Goal: Task Accomplishment & Management: Manage account settings

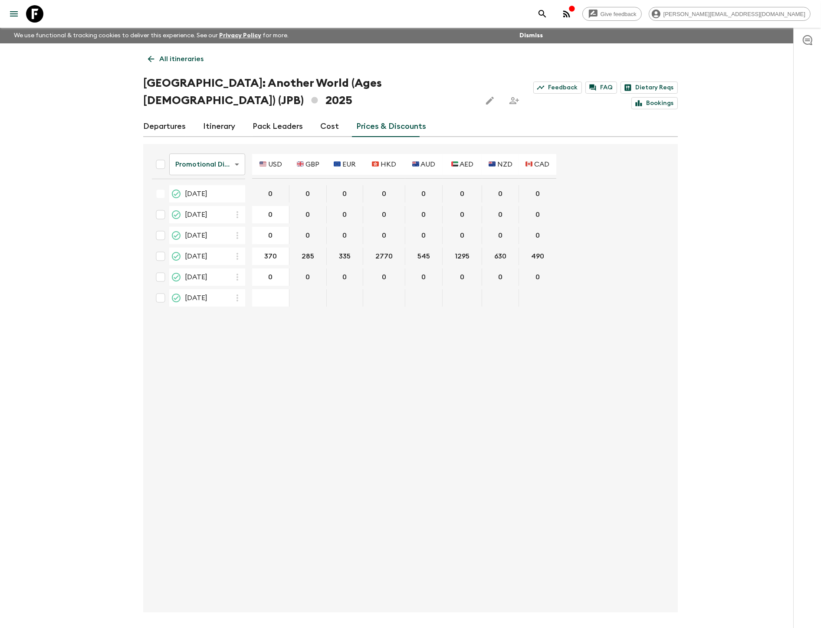
click at [353, 361] on div "Promotional Discount promotionalDiscount ​ 🇺🇸 USD 🇬🇧 GBP 🇪🇺 EUR 🇭🇰 HKD 🇦🇺 AUD 🇦…" at bounding box center [408, 378] width 526 height 455
click at [179, 55] on p "All itineraries" at bounding box center [181, 59] width 44 height 10
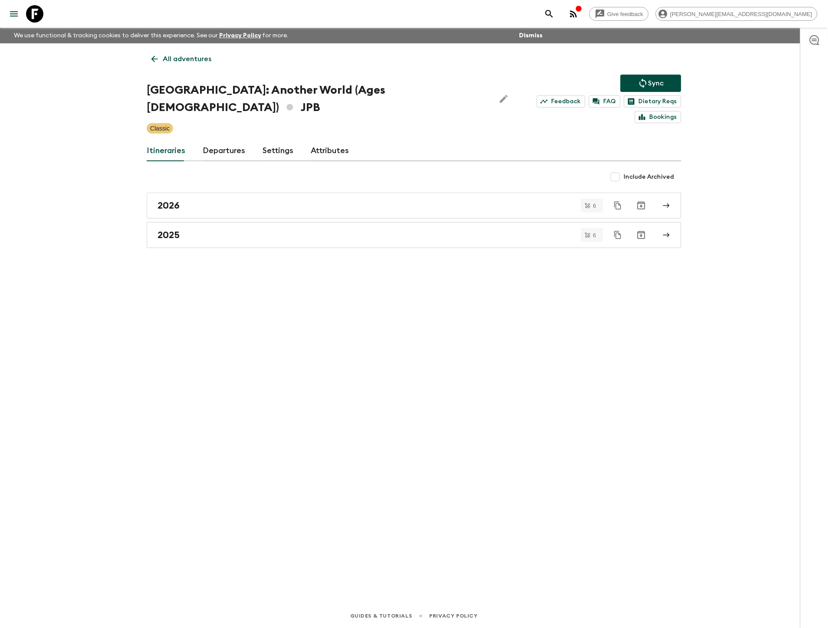
click at [178, 54] on p "All adventures" at bounding box center [187, 59] width 49 height 10
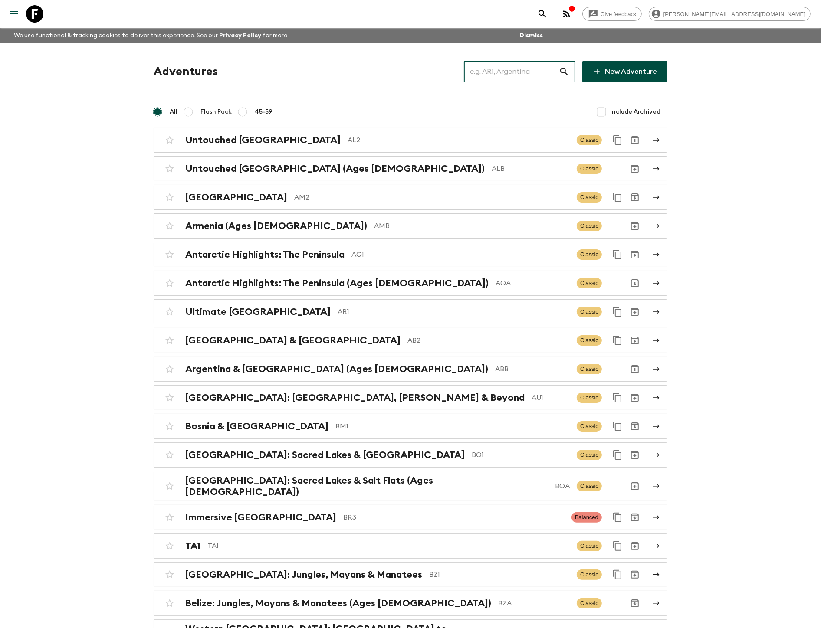
click at [521, 68] on input "text" at bounding box center [511, 71] width 95 height 24
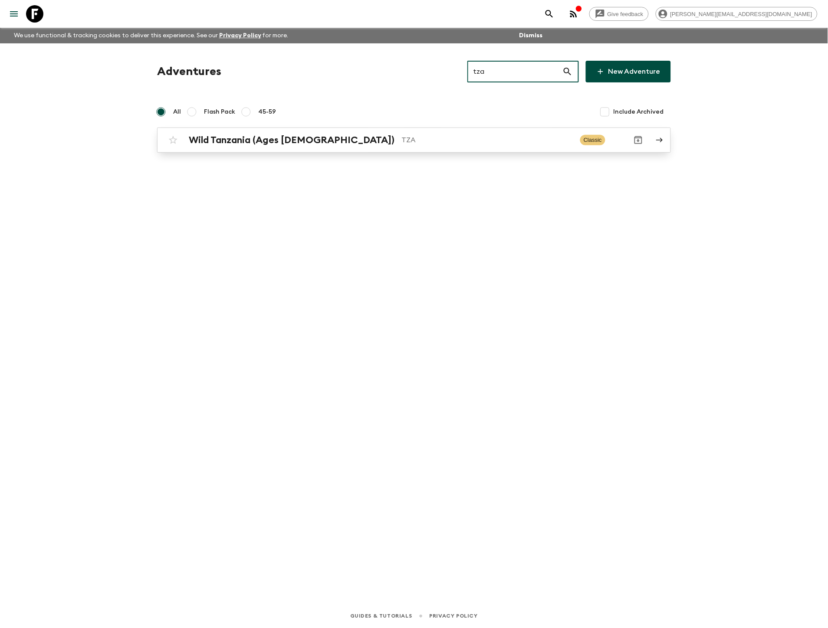
type input "tza"
click at [401, 145] on p "TZA" at bounding box center [487, 140] width 172 height 10
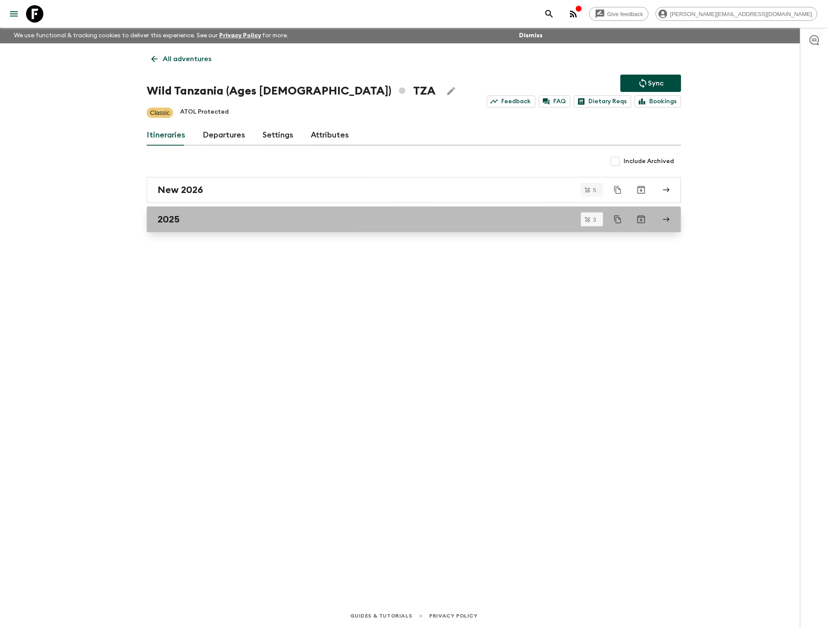
click at [189, 211] on link "2025" at bounding box center [414, 219] width 534 height 26
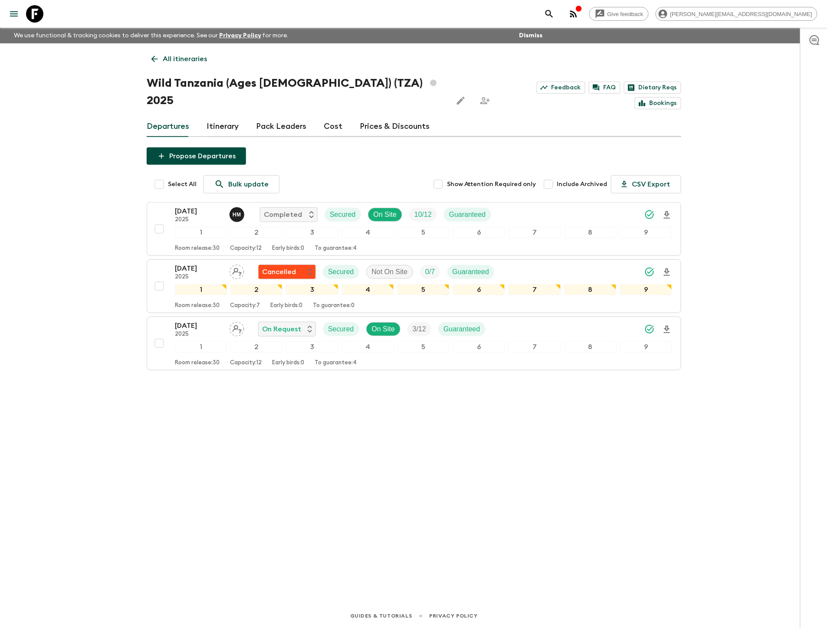
click at [396, 116] on link "Prices & Discounts" at bounding box center [395, 126] width 70 height 21
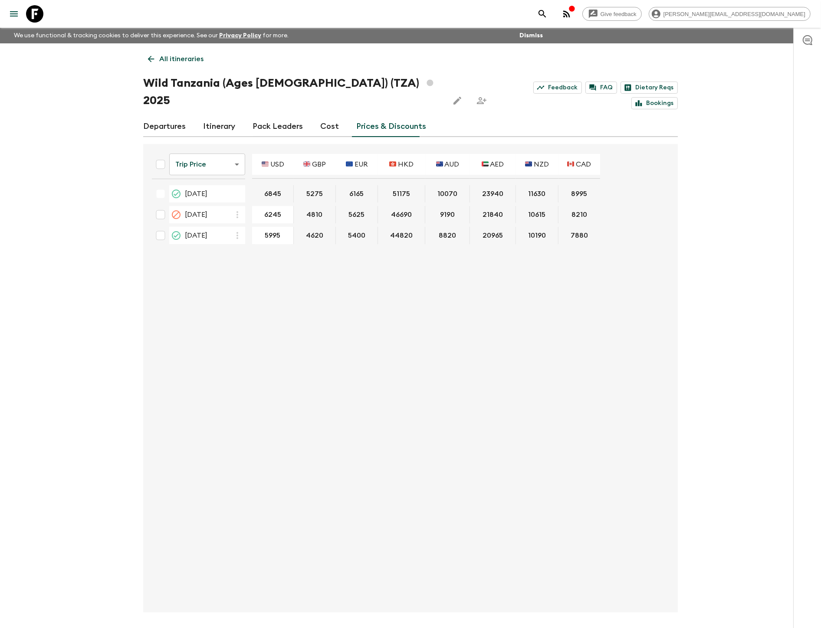
click at [203, 142] on body "Give feedback [PERSON_NAME][EMAIL_ADDRESS][DOMAIN_NAME] We use functional & tra…" at bounding box center [410, 330] width 821 height 660
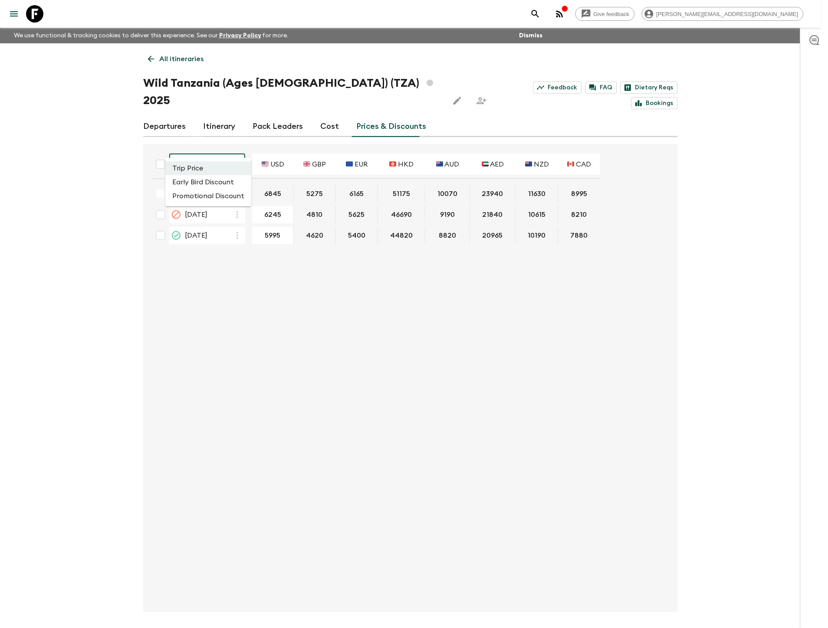
click at [207, 200] on li "Promotional Discount" at bounding box center [208, 196] width 86 height 14
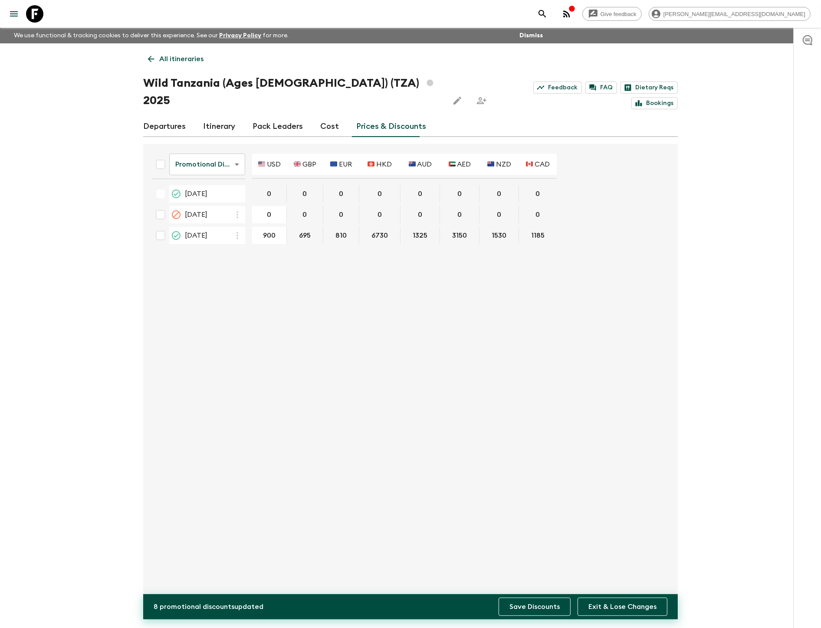
type input "900"
click at [541, 368] on button "Save Discounts" at bounding box center [534, 607] width 72 height 18
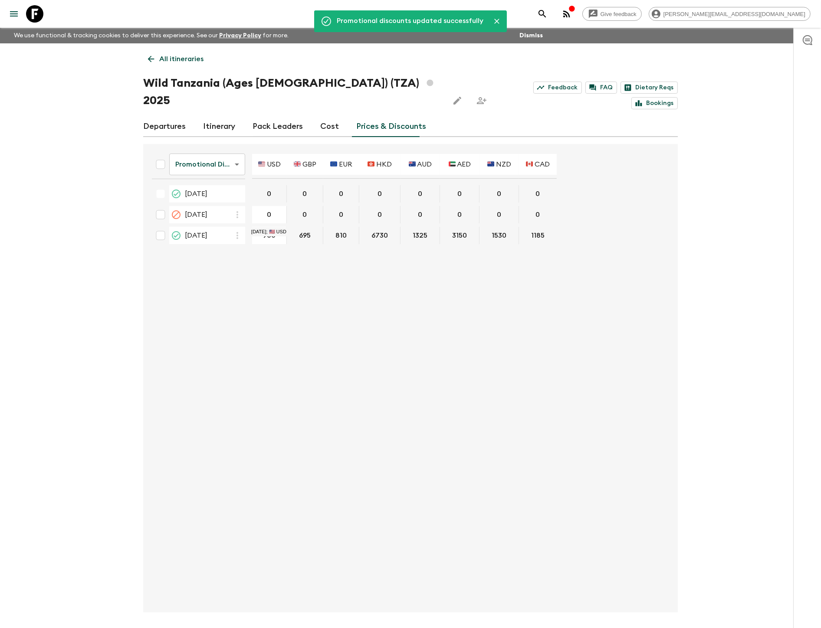
click at [166, 59] on p "All itineraries" at bounding box center [181, 59] width 44 height 10
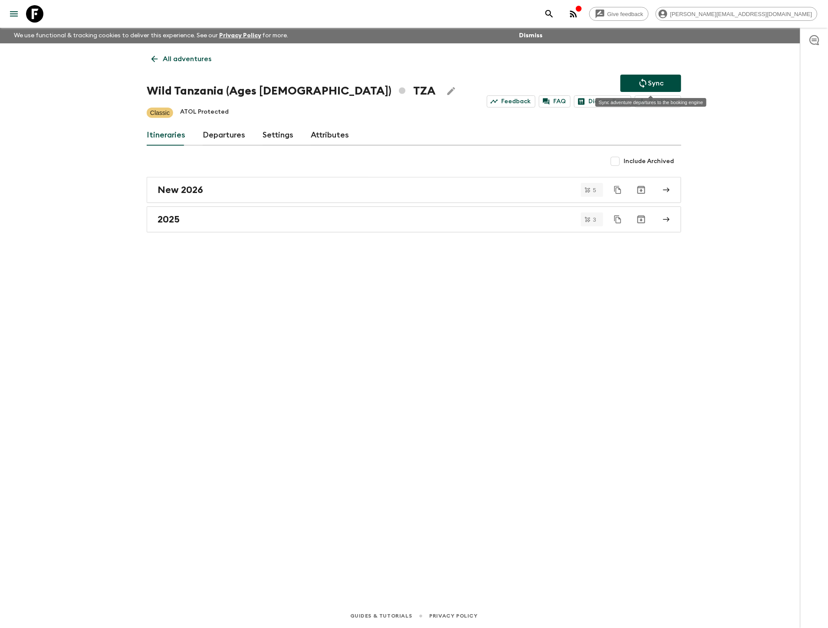
click at [623, 80] on button "Sync" at bounding box center [650, 83] width 61 height 17
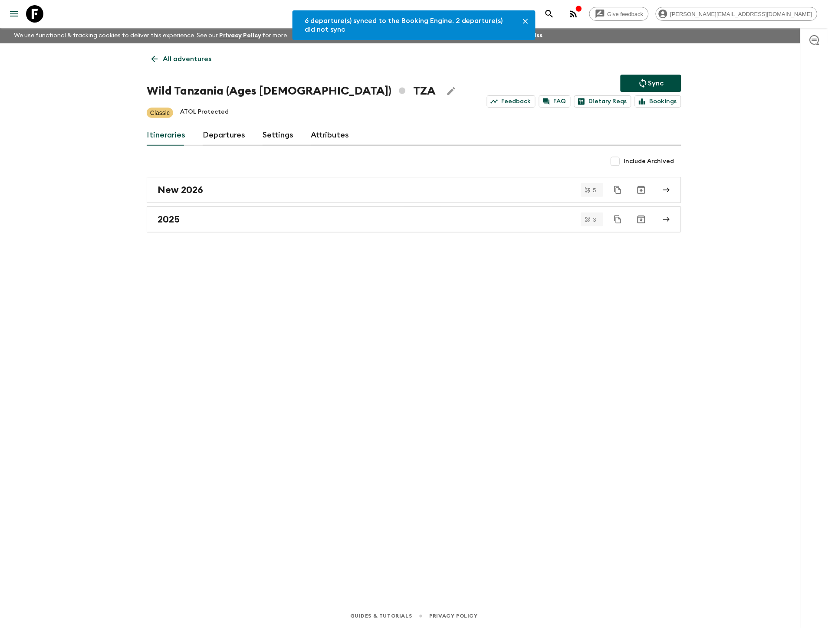
click at [170, 65] on link "All adventures" at bounding box center [181, 58] width 69 height 17
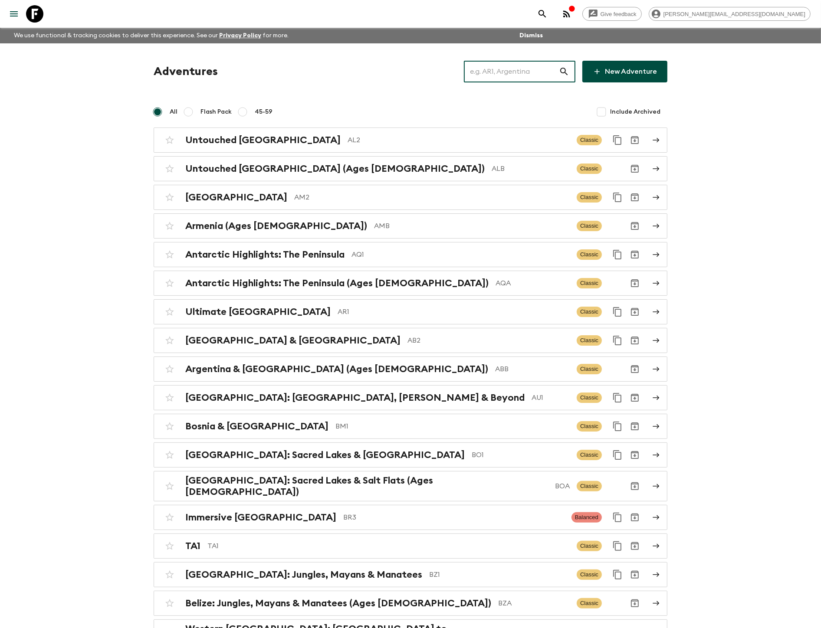
click at [545, 74] on input "text" at bounding box center [511, 71] width 95 height 24
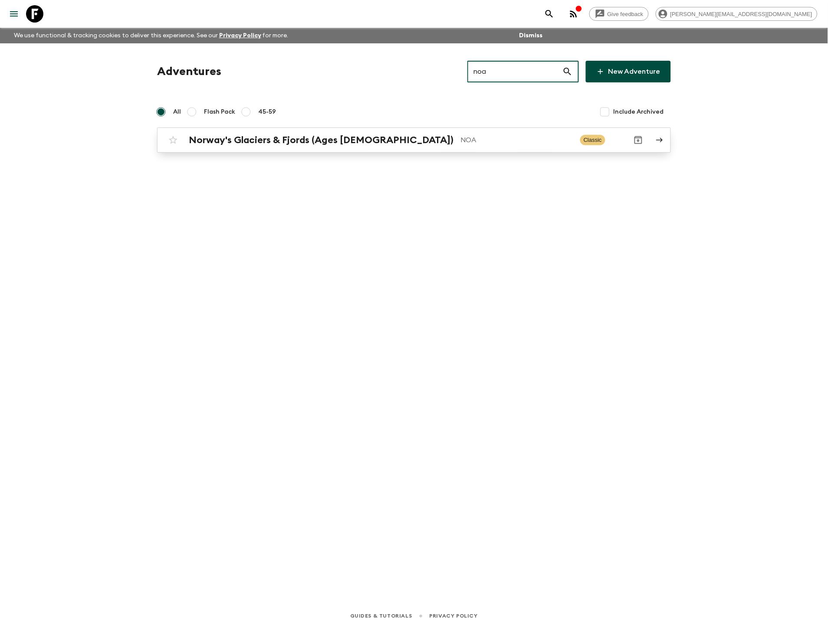
type input "noa"
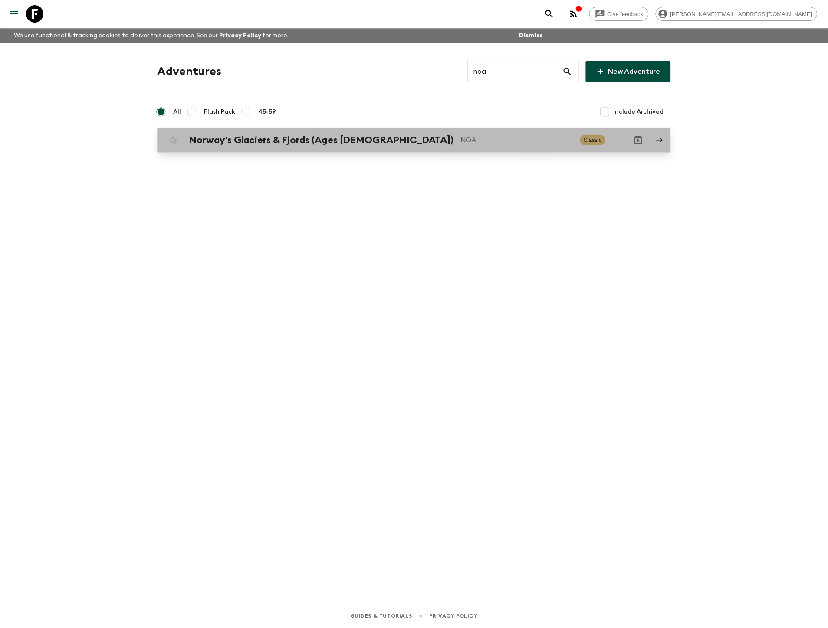
click at [460, 141] on p "NOA" at bounding box center [516, 140] width 113 height 10
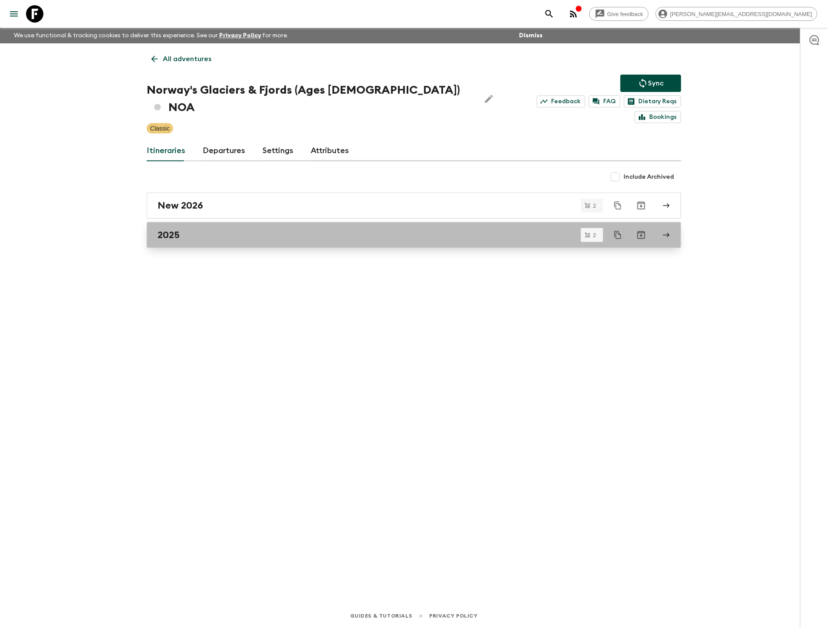
click at [233, 222] on link "2025" at bounding box center [414, 235] width 534 height 26
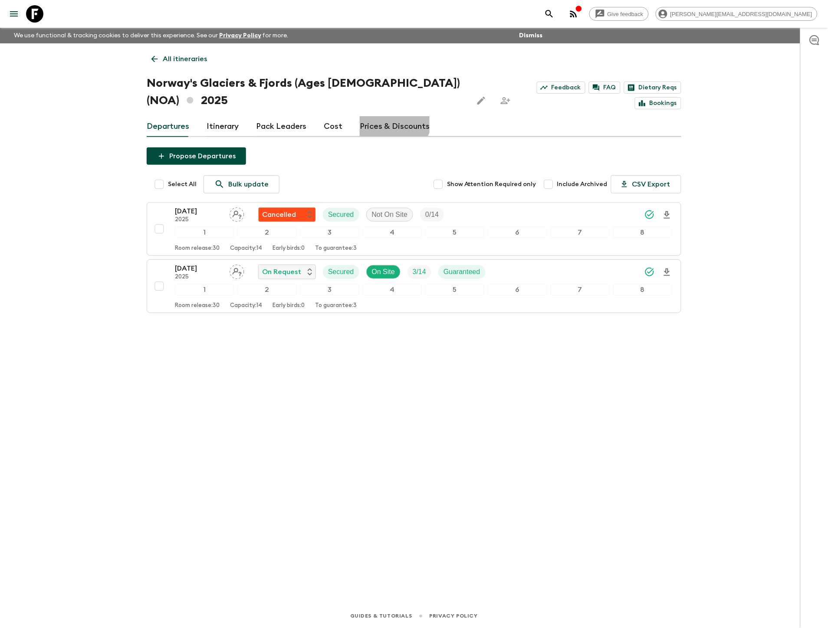
click at [383, 116] on link "Prices & Discounts" at bounding box center [395, 126] width 70 height 21
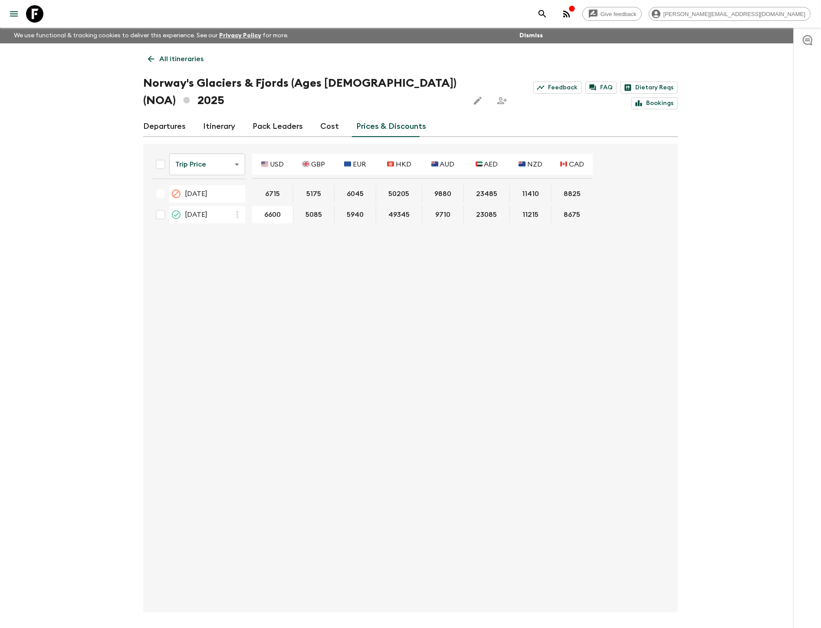
click at [210, 156] on body "Give feedback [PERSON_NAME][EMAIL_ADDRESS][DOMAIN_NAME] We use functional & tra…" at bounding box center [410, 330] width 821 height 660
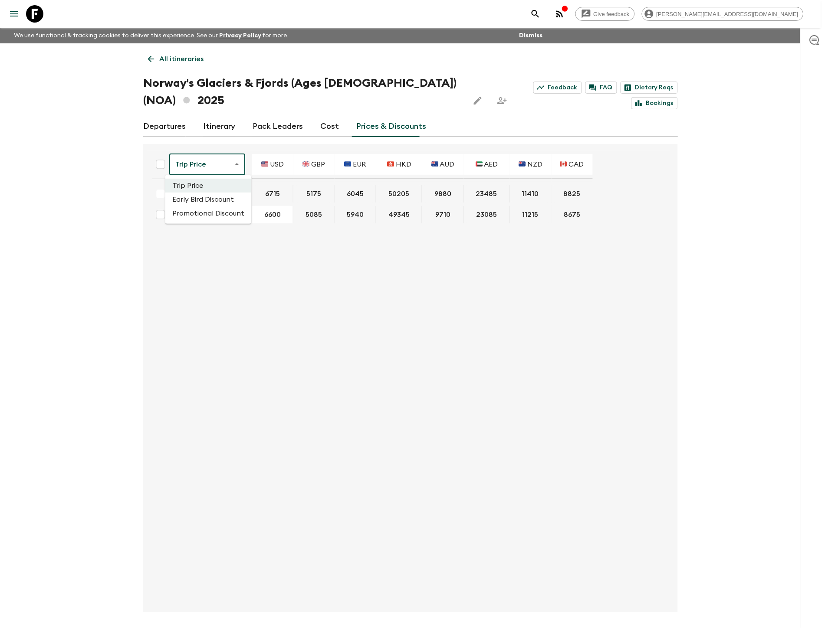
click at [216, 211] on li "Promotional Discount" at bounding box center [208, 213] width 86 height 14
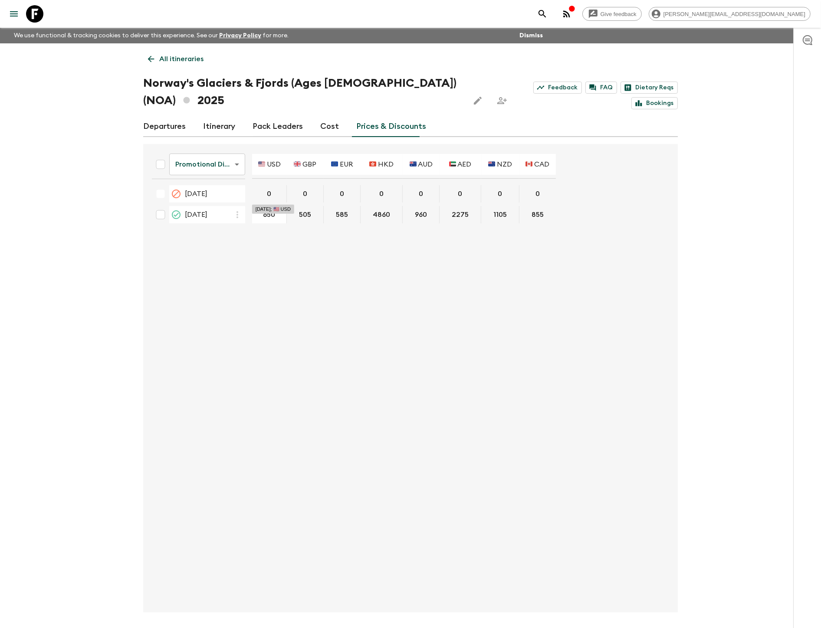
type input "7"
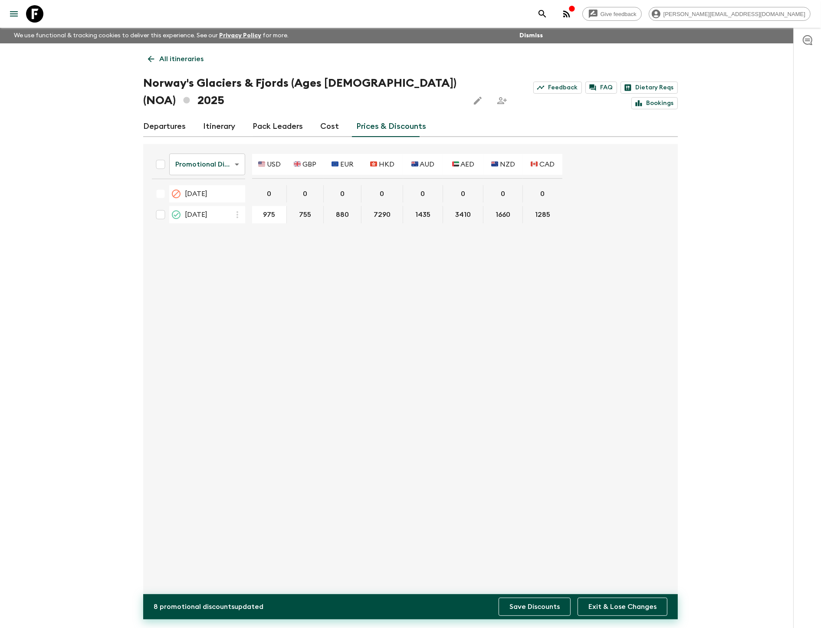
type input "975"
click at [529, 368] on button "Save Discounts" at bounding box center [534, 607] width 72 height 18
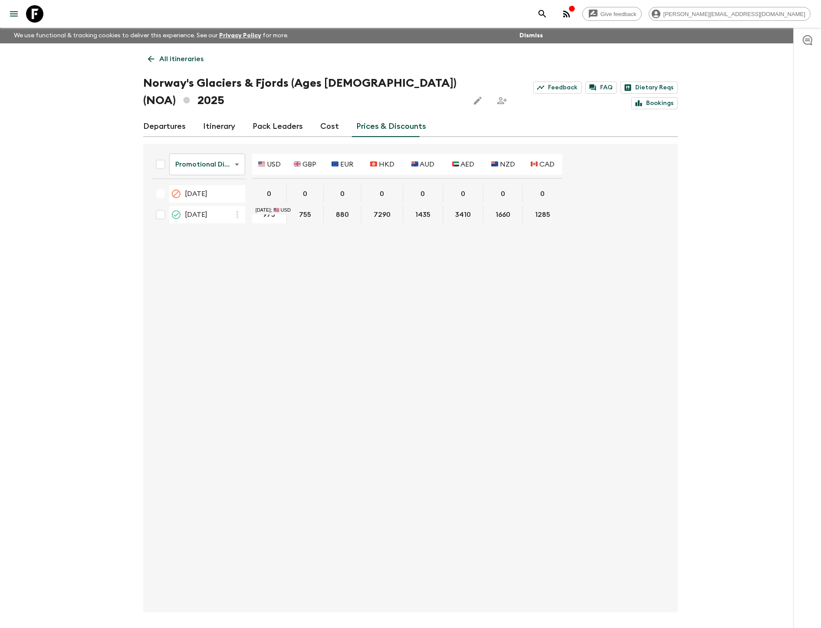
click at [173, 54] on p "All itineraries" at bounding box center [181, 59] width 44 height 10
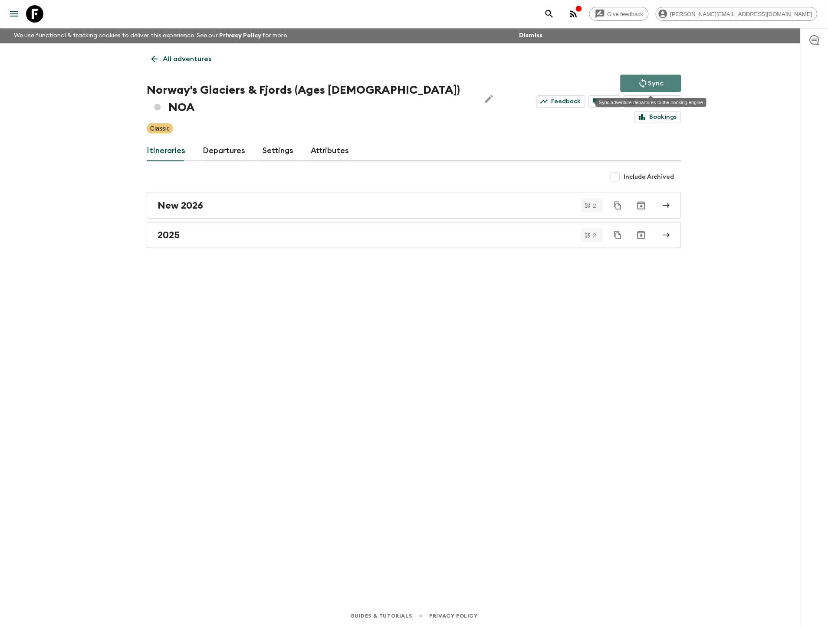
click at [635, 85] on button "Sync" at bounding box center [650, 83] width 61 height 17
click at [198, 61] on p "All adventures" at bounding box center [187, 59] width 49 height 10
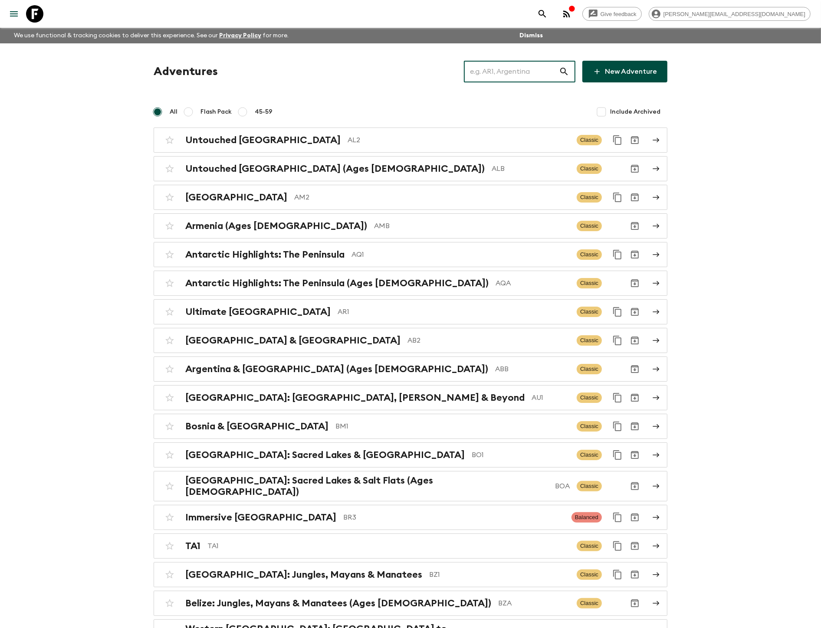
click at [491, 74] on input "text" at bounding box center [511, 71] width 95 height 24
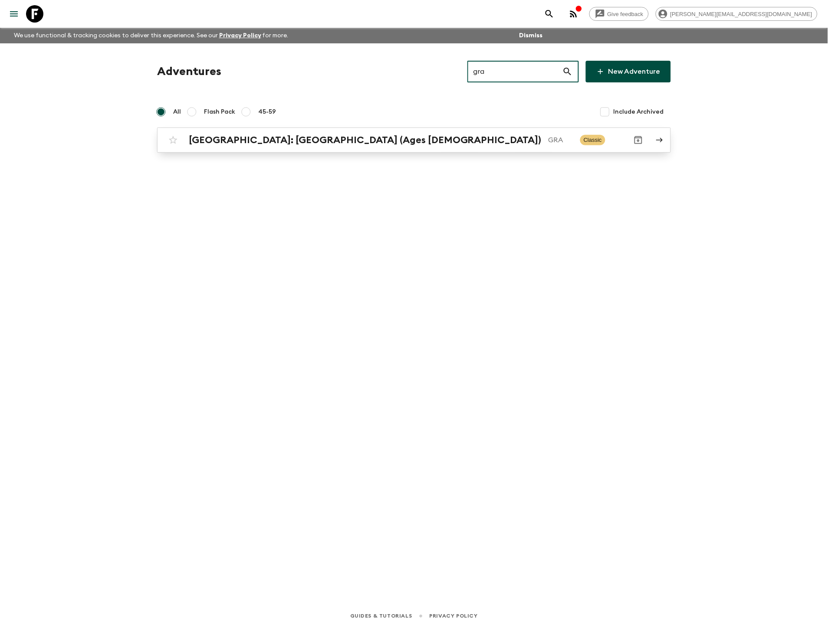
type input "gra"
click at [268, 136] on h2 "[GEOGRAPHIC_DATA]: [GEOGRAPHIC_DATA] (Ages [DEMOGRAPHIC_DATA])" at bounding box center [365, 139] width 353 height 11
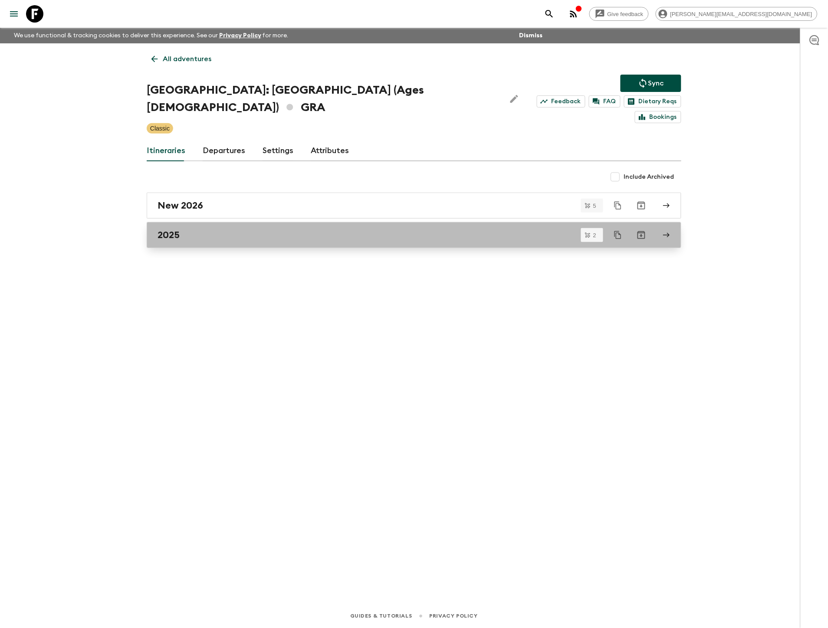
click at [249, 222] on link "2025" at bounding box center [414, 235] width 534 height 26
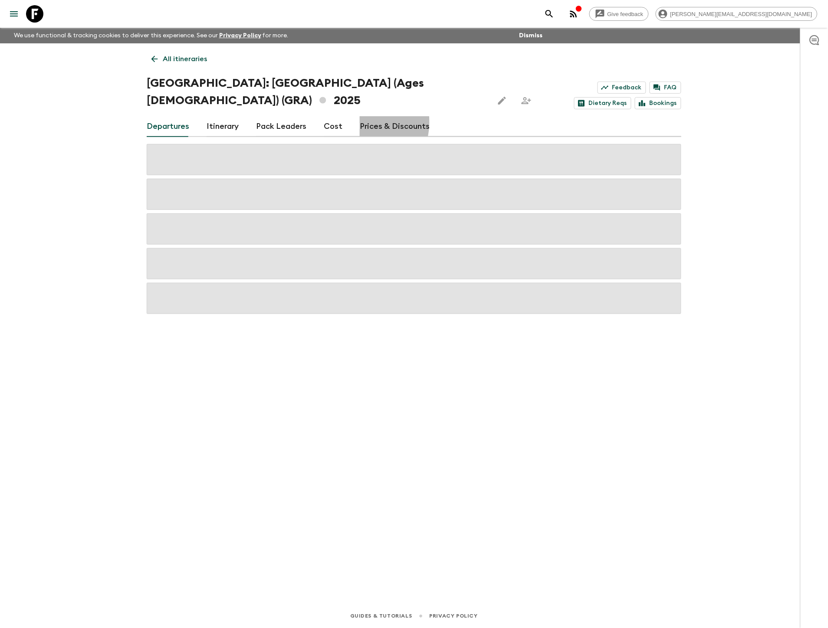
click at [361, 122] on link "Prices & Discounts" at bounding box center [395, 126] width 70 height 21
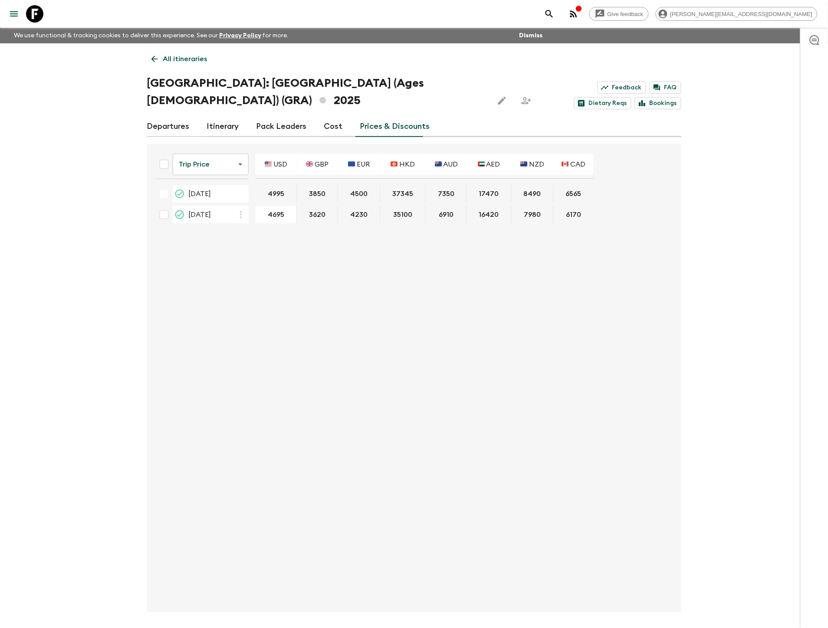
click at [226, 162] on body "Give feedback [PERSON_NAME][EMAIL_ADDRESS][DOMAIN_NAME] We use functional & tra…" at bounding box center [414, 330] width 828 height 660
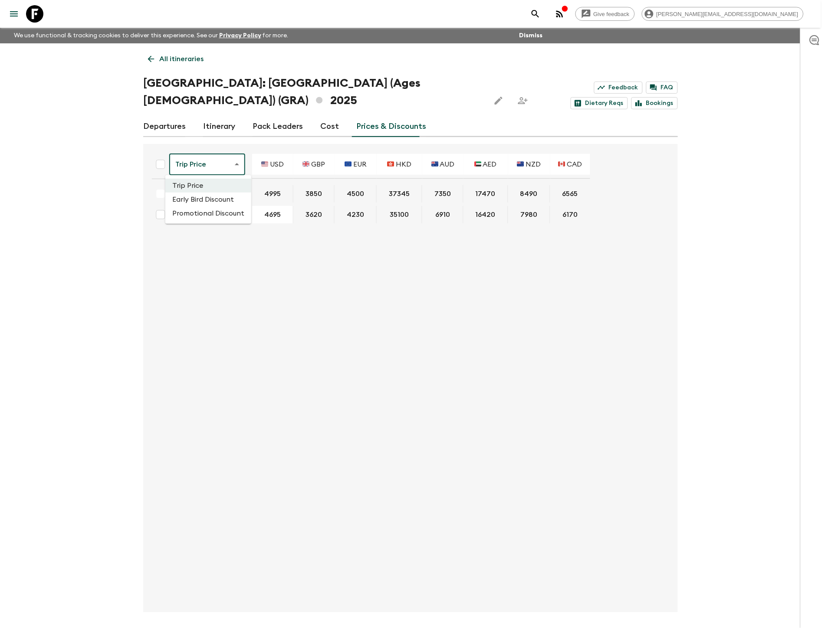
click at [235, 212] on li "Promotional Discount" at bounding box center [208, 213] width 86 height 14
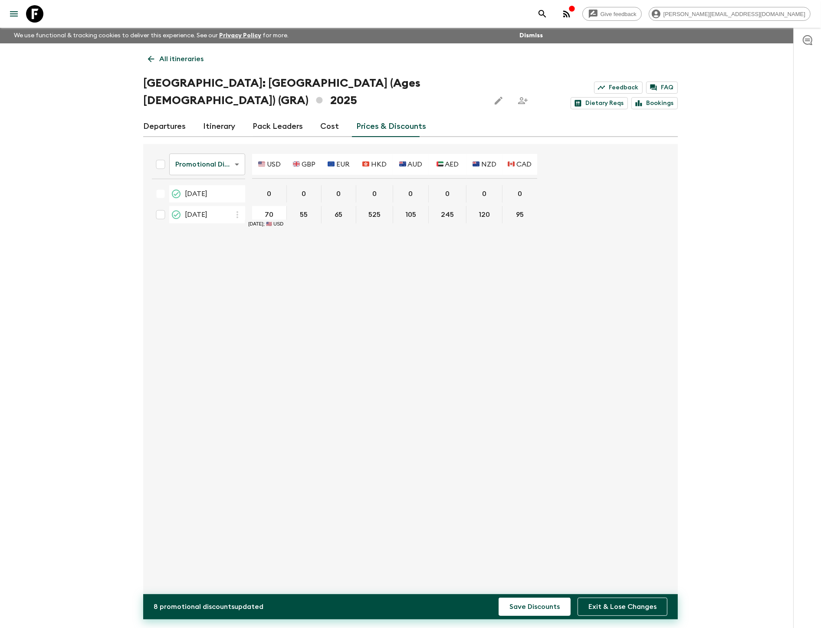
type input "700"
click at [498, 368] on button "Save Discounts" at bounding box center [534, 607] width 72 height 18
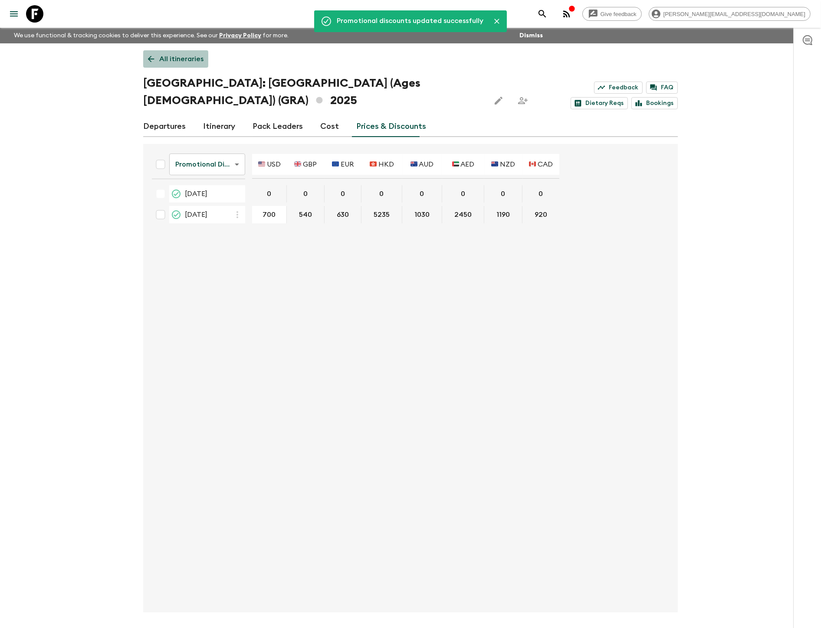
click at [171, 57] on p "All itineraries" at bounding box center [181, 59] width 44 height 10
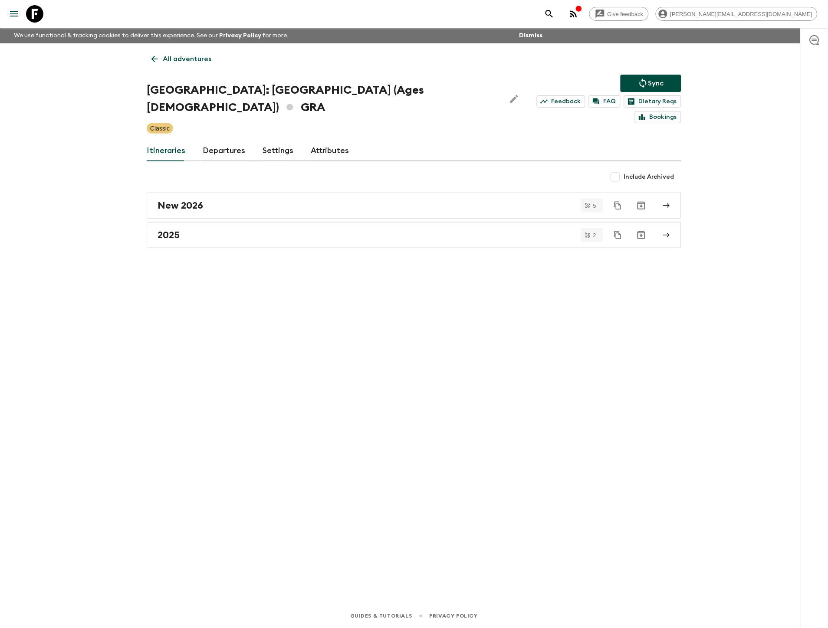
click at [655, 79] on p "Sync" at bounding box center [656, 83] width 16 height 10
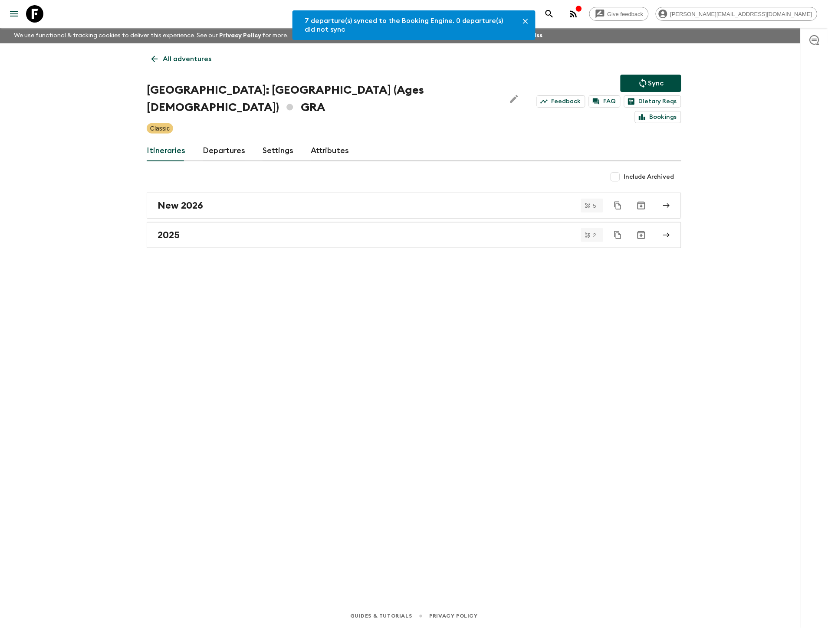
click at [196, 63] on p "All adventures" at bounding box center [187, 59] width 49 height 10
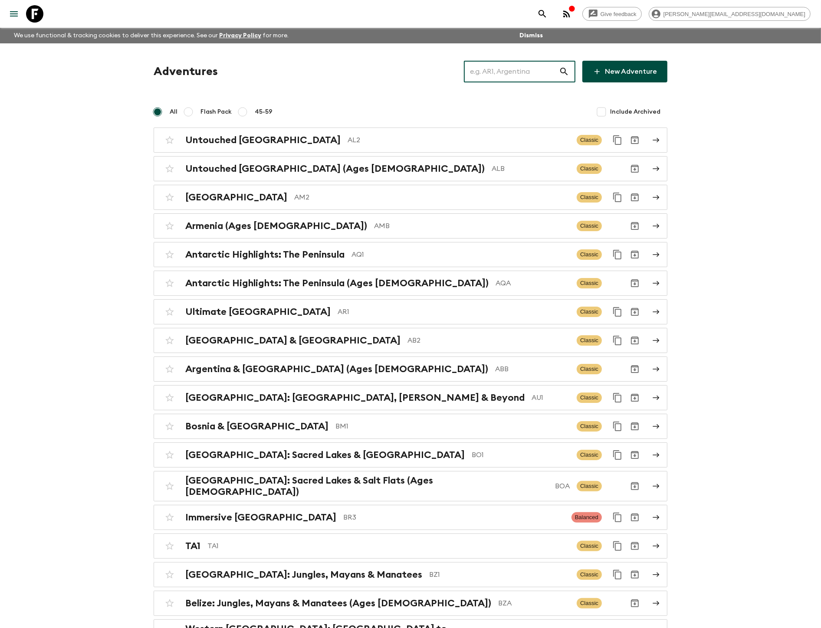
click at [539, 73] on input "text" at bounding box center [511, 71] width 95 height 24
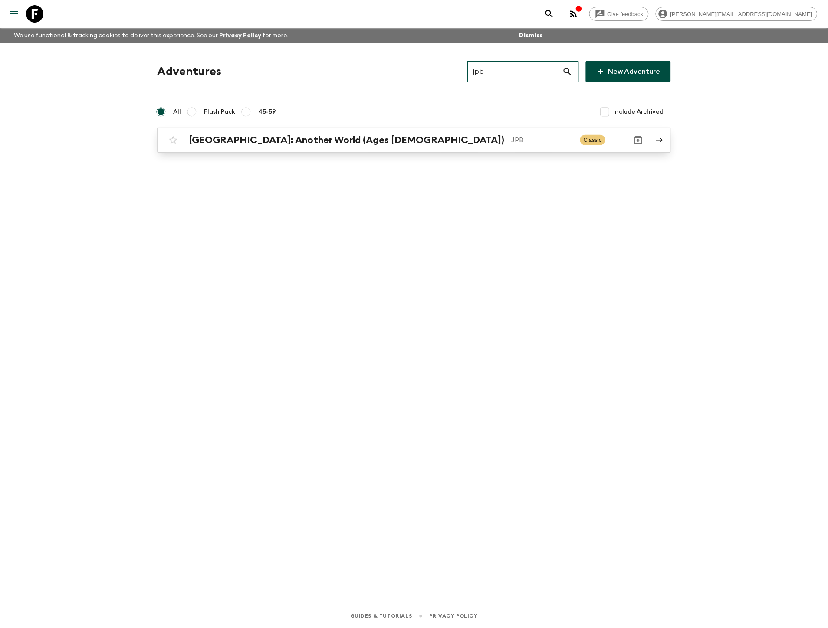
type input "jpb"
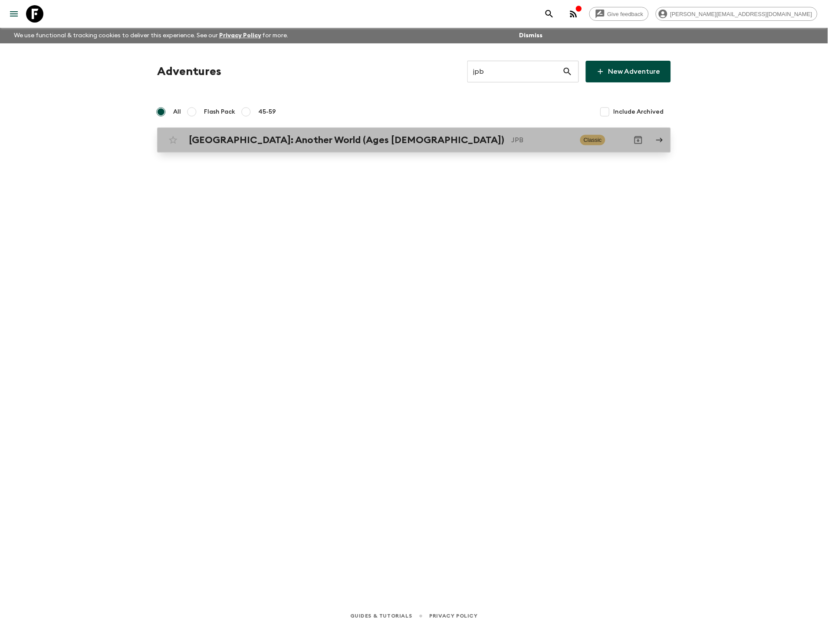
click at [511, 138] on p "JPB" at bounding box center [542, 140] width 62 height 10
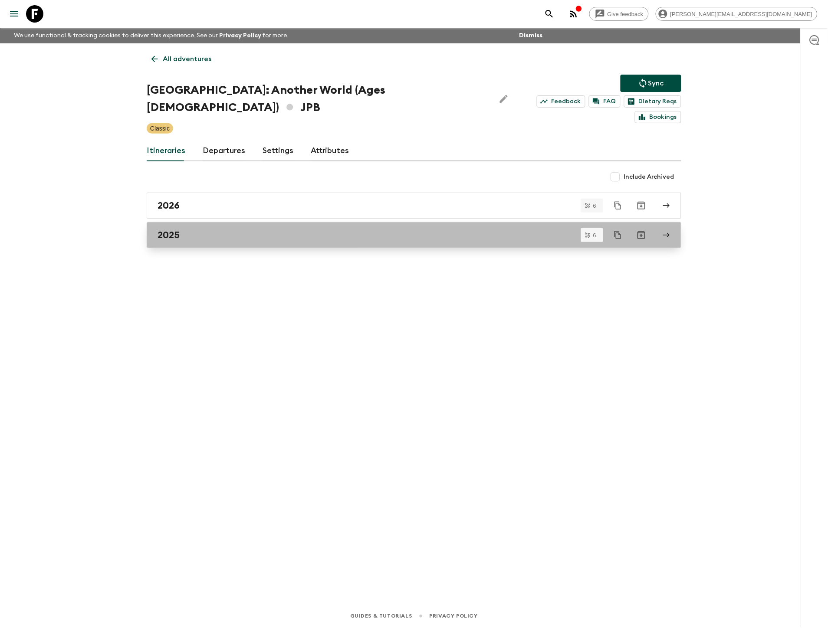
click at [256, 229] on div "2025" at bounding box center [405, 234] width 496 height 11
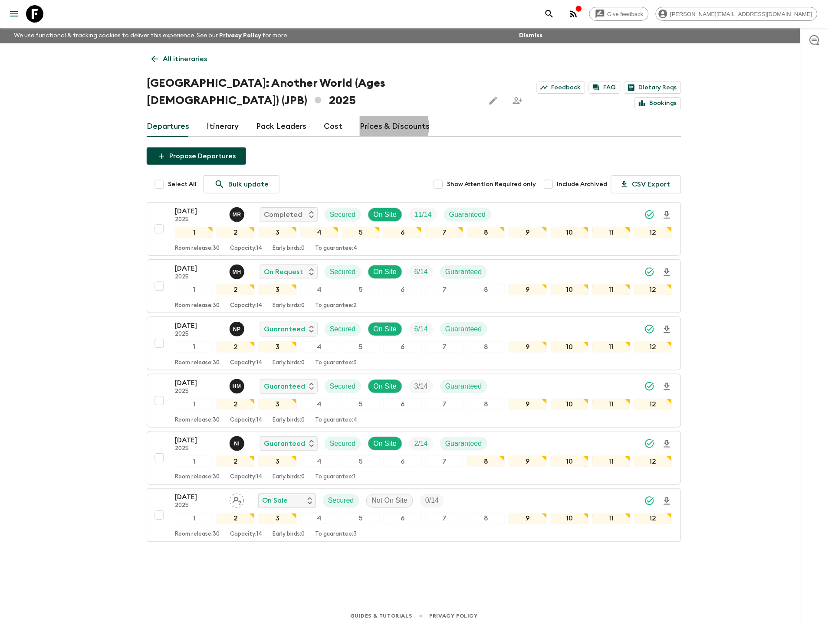
click at [376, 116] on link "Prices & Discounts" at bounding box center [395, 126] width 70 height 21
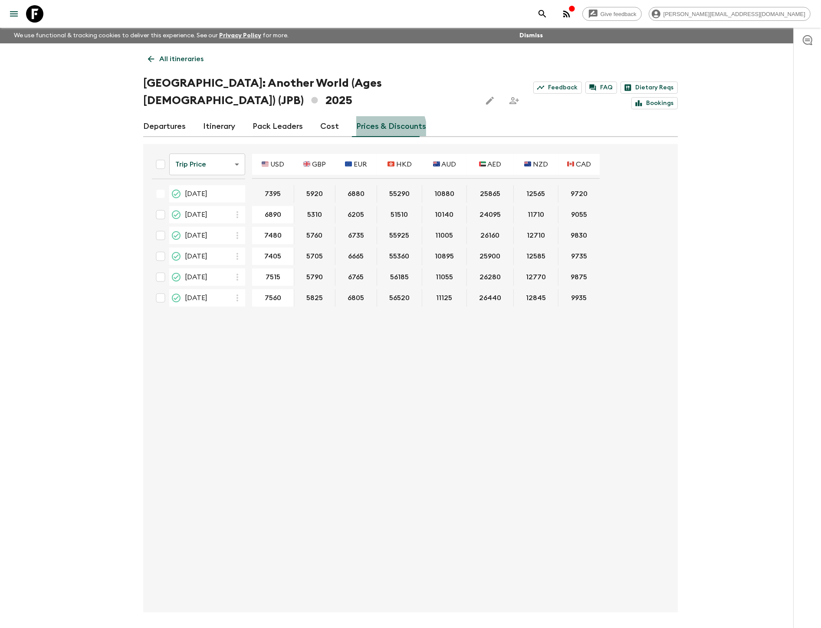
click at [381, 116] on link "Prices & Discounts" at bounding box center [391, 126] width 70 height 21
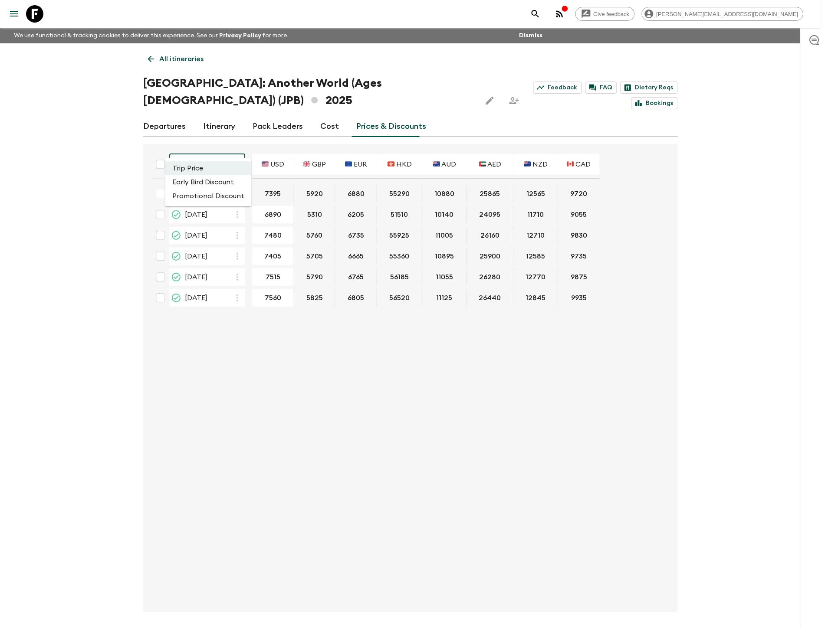
click at [206, 143] on body "Give feedback [PERSON_NAME][EMAIL_ADDRESS][DOMAIN_NAME] We use functional & tra…" at bounding box center [414, 330] width 828 height 660
click at [205, 196] on li "Promotional Discount" at bounding box center [208, 196] width 86 height 14
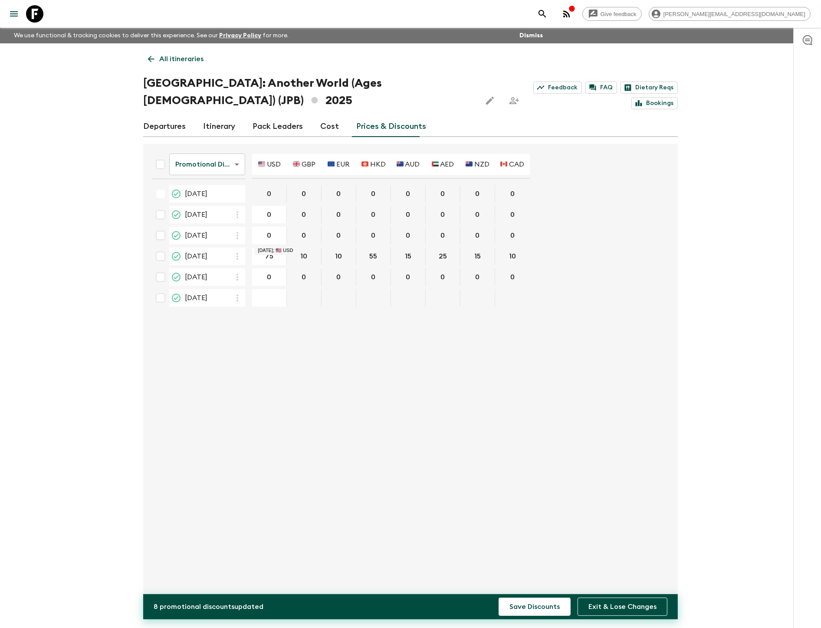
type input "750"
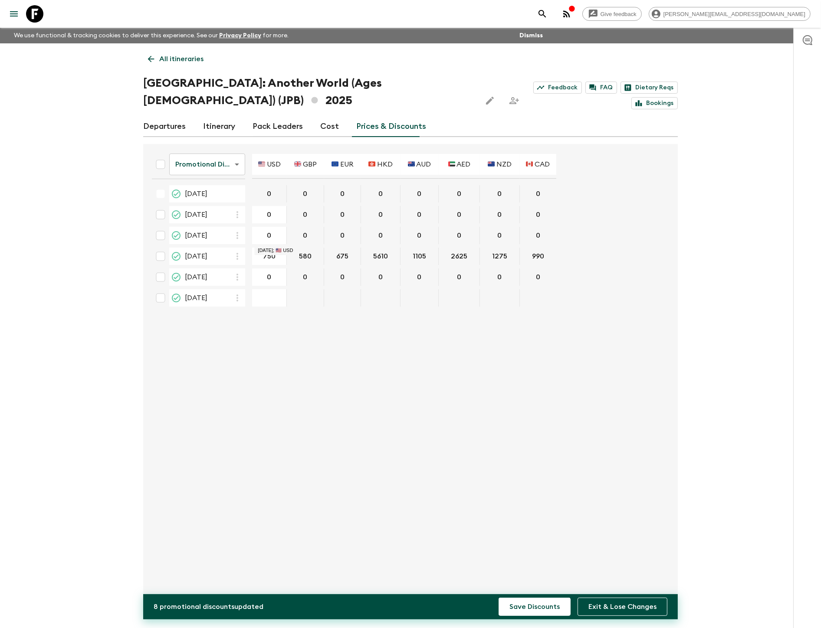
click at [498, 368] on button "Save Discounts" at bounding box center [534, 607] width 72 height 18
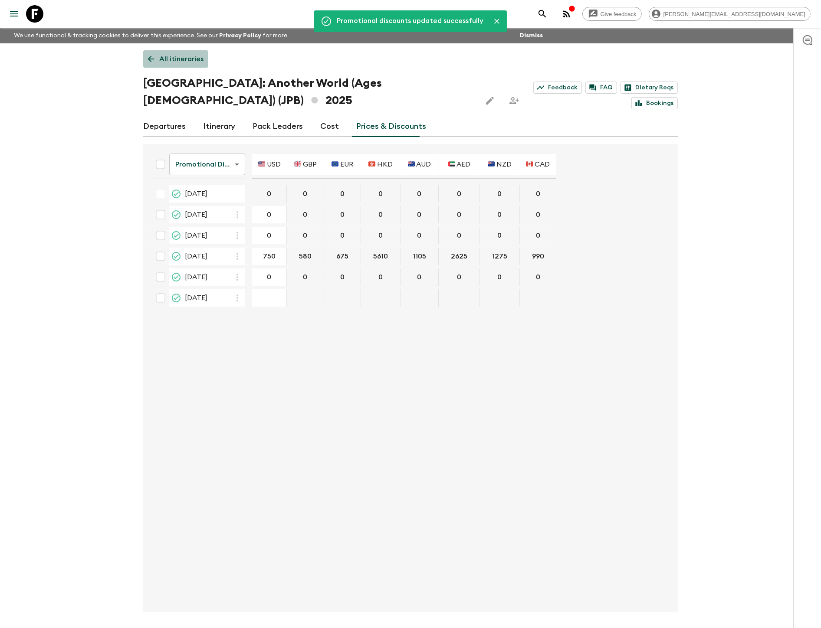
click at [167, 59] on p "All itineraries" at bounding box center [181, 59] width 44 height 10
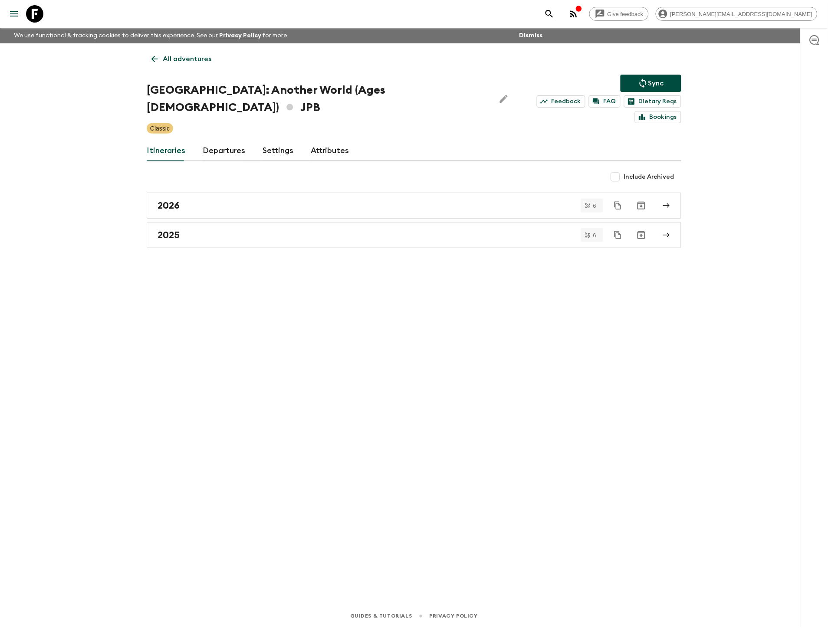
click at [634, 82] on button "Sync" at bounding box center [650, 83] width 61 height 17
click at [630, 76] on button "Sync" at bounding box center [650, 83] width 61 height 17
click at [124, 94] on div "Give feedback [PERSON_NAME][EMAIL_ADDRESS][DOMAIN_NAME] We use functional & tra…" at bounding box center [414, 314] width 828 height 628
